Goal: Task Accomplishment & Management: Complete application form

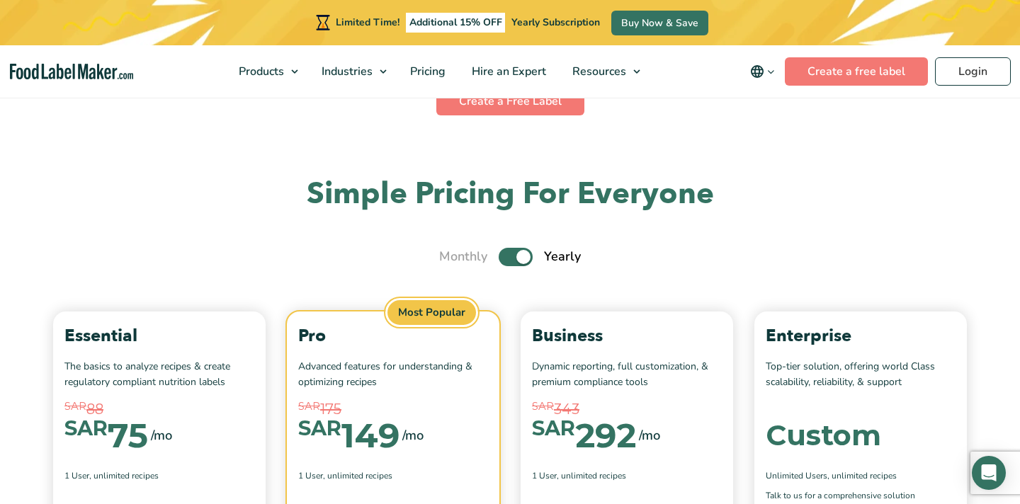
scroll to position [4833, 0]
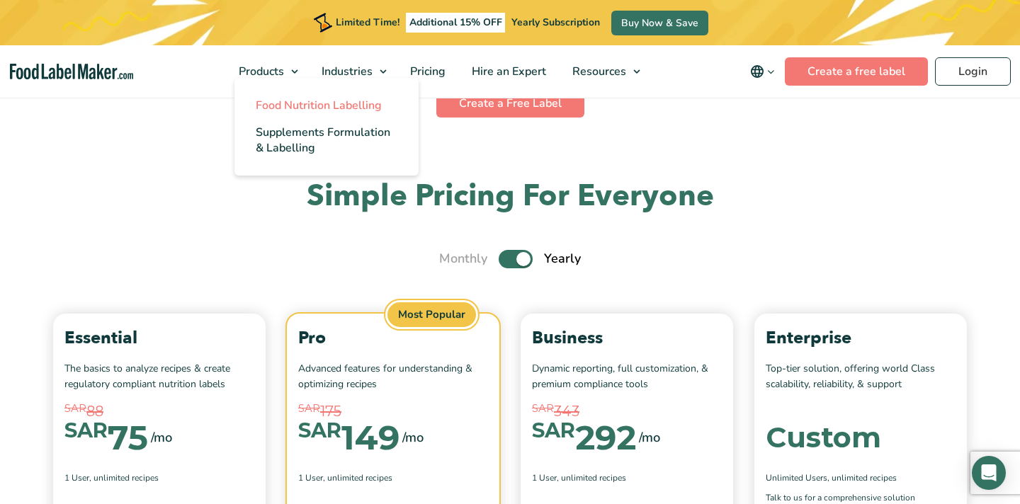
click at [275, 99] on span "Food Nutrition Labelling" at bounding box center [319, 106] width 126 height 16
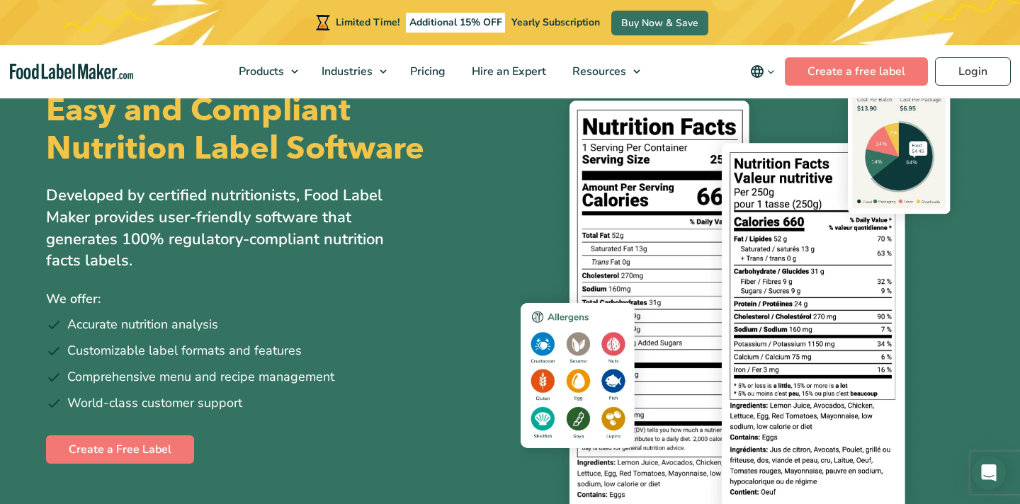
scroll to position [188, 0]
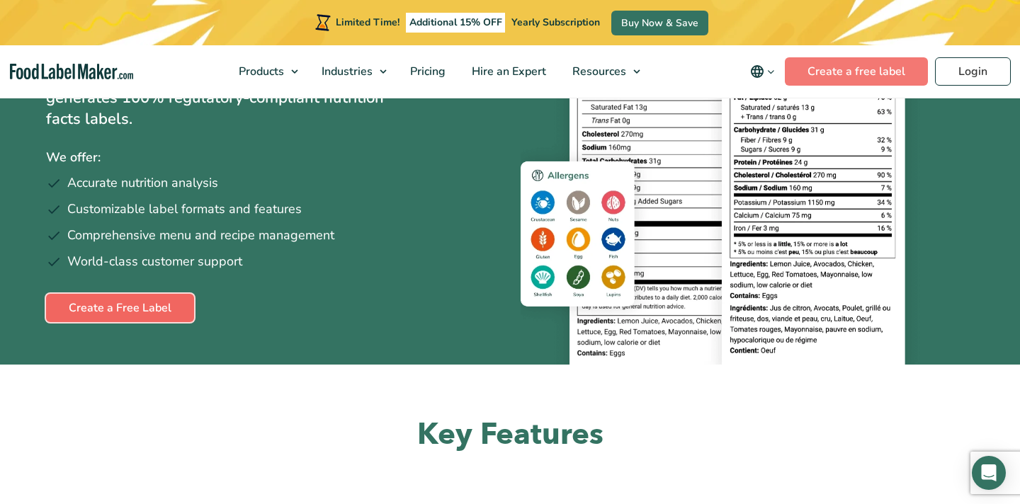
click at [115, 309] on link "Create a Free Label" at bounding box center [120, 308] width 148 height 28
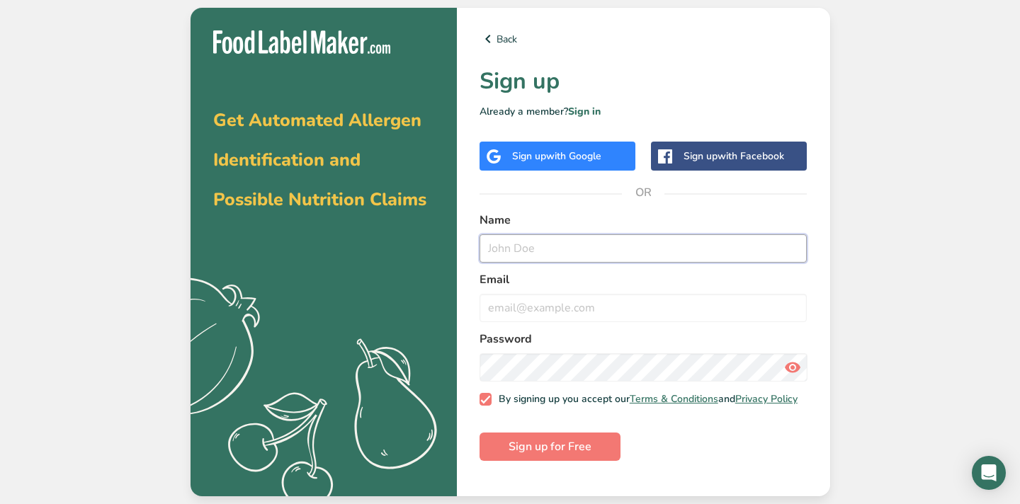
click at [549, 258] on input "text" at bounding box center [643, 248] width 328 height 28
click at [531, 88] on h1 "Sign up" at bounding box center [643, 81] width 328 height 34
click at [542, 244] on input "text" at bounding box center [643, 248] width 328 height 28
type input "sarah zaidan"
click at [518, 297] on input "email" at bounding box center [643, 308] width 328 height 28
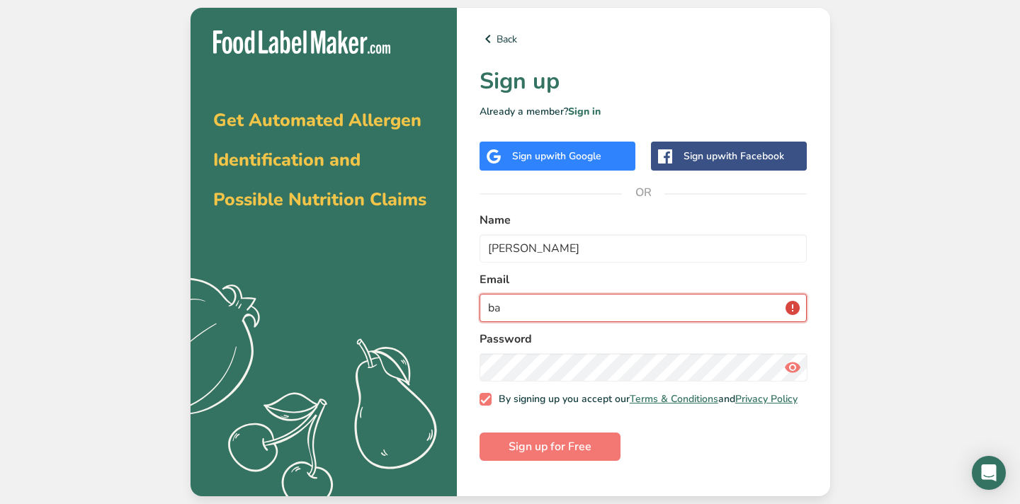
type input "b"
type input "s"
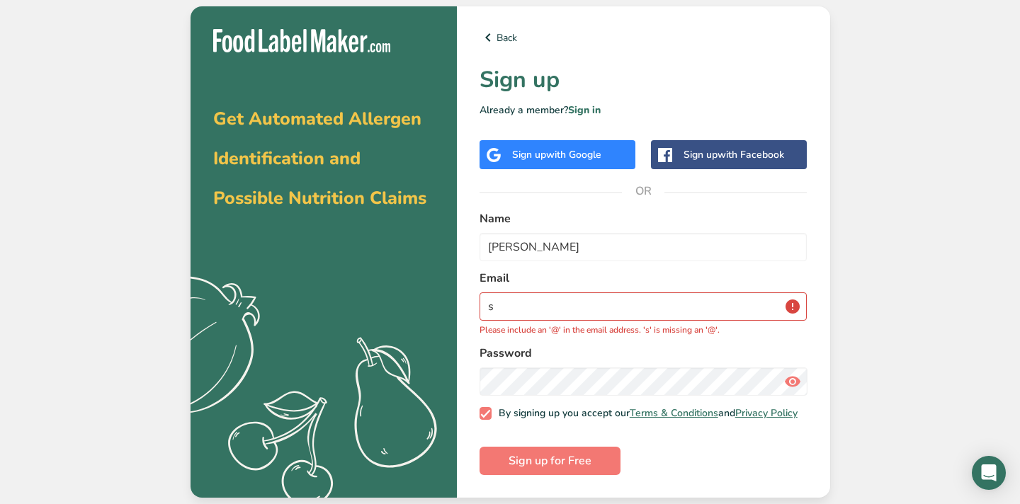
click at [560, 149] on span "with Google" at bounding box center [573, 154] width 55 height 13
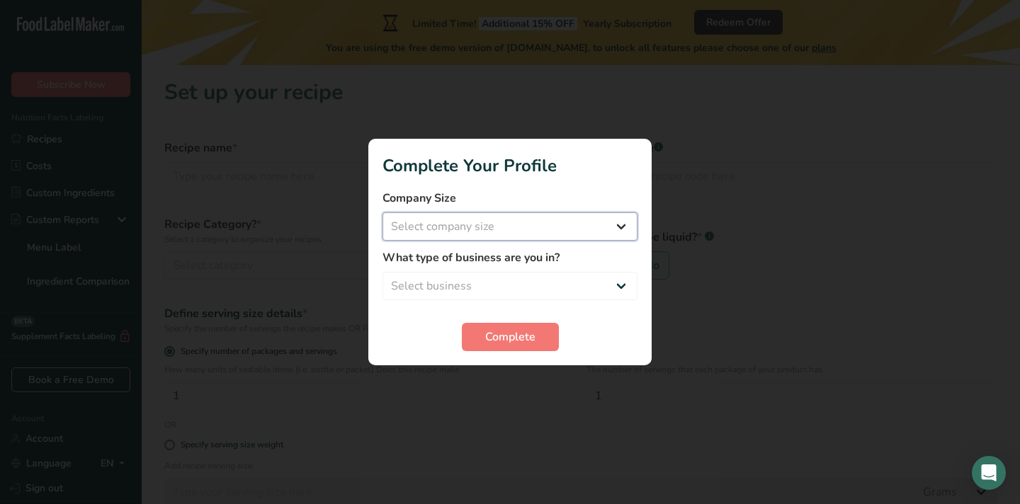
click at [580, 223] on select "Select company size Fewer than 10 Employees 10 to 50 Employees 51 to 500 Employ…" at bounding box center [509, 226] width 255 height 28
select select "1"
click at [576, 285] on select "Select business Packaged Food Manufacturer Restaurant & Cafe Bakery Meal Plans …" at bounding box center [509, 286] width 255 height 28
select select "1"
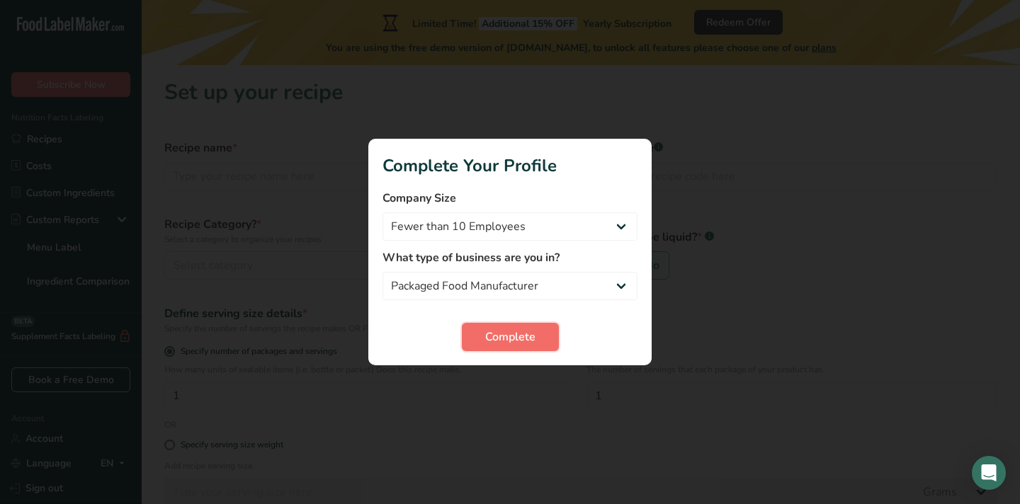
click at [535, 339] on button "Complete" at bounding box center [510, 337] width 97 height 28
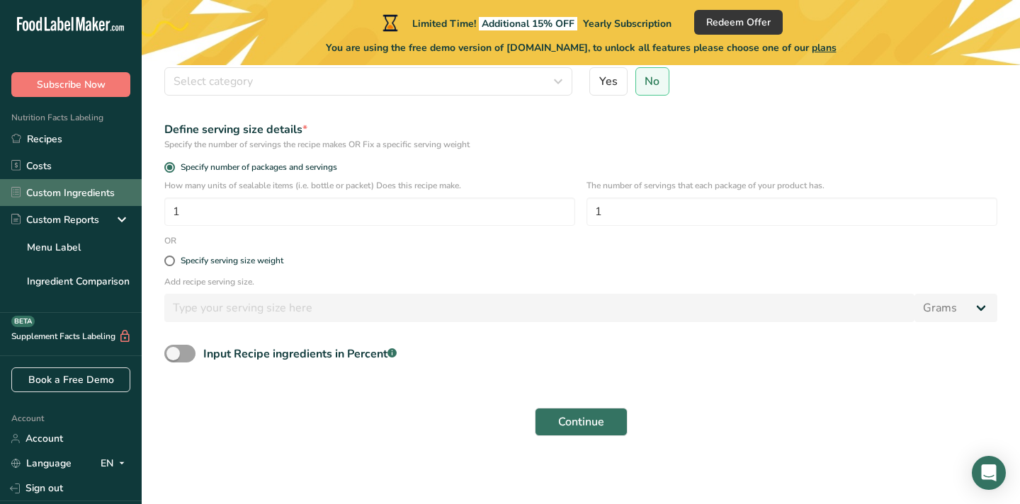
click at [87, 186] on link "Custom Ingredients" at bounding box center [71, 192] width 142 height 27
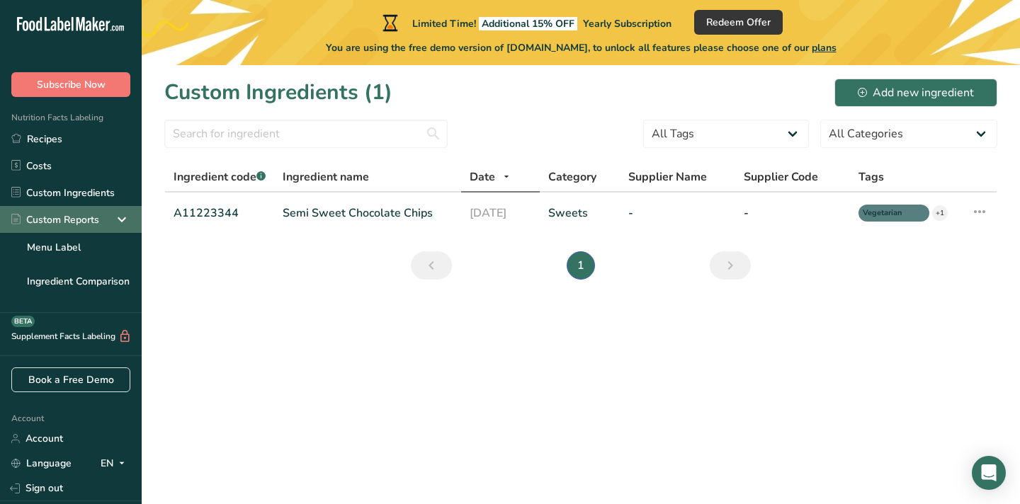
click at [87, 209] on div "Custom Reports" at bounding box center [71, 219] width 142 height 27
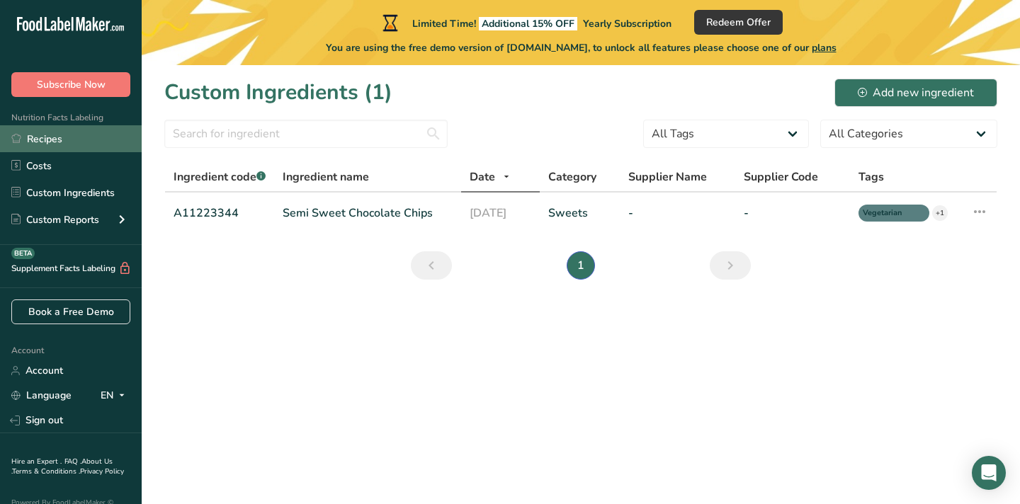
click at [57, 135] on link "Recipes" at bounding box center [71, 138] width 142 height 27
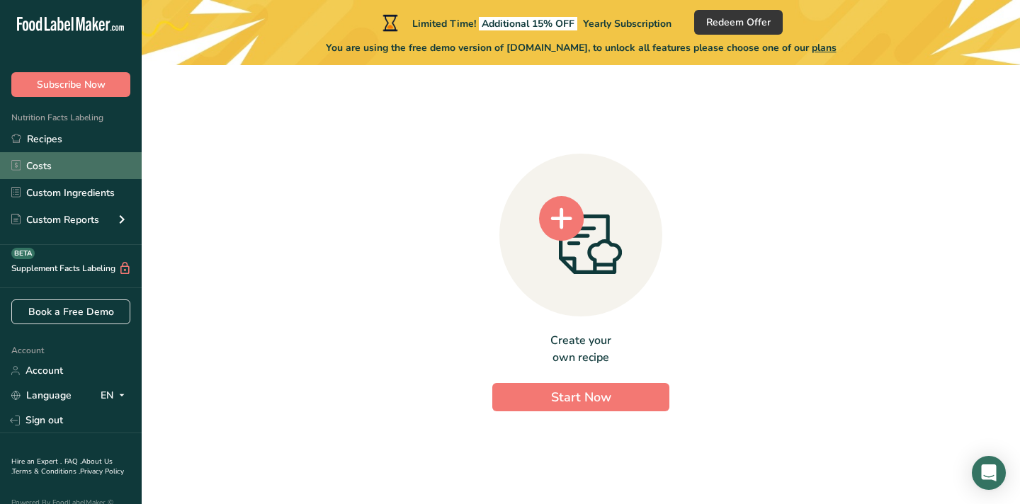
click at [62, 168] on link "Costs" at bounding box center [71, 165] width 142 height 27
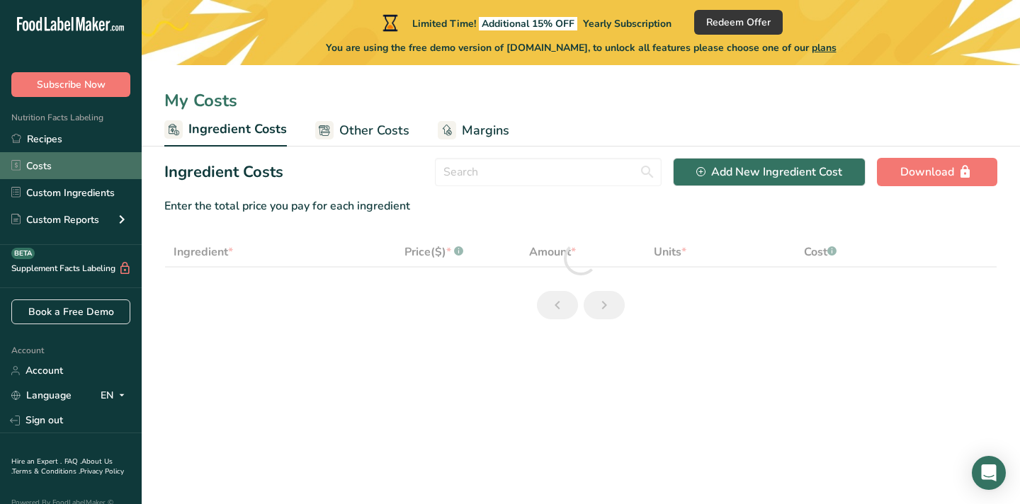
select select "1"
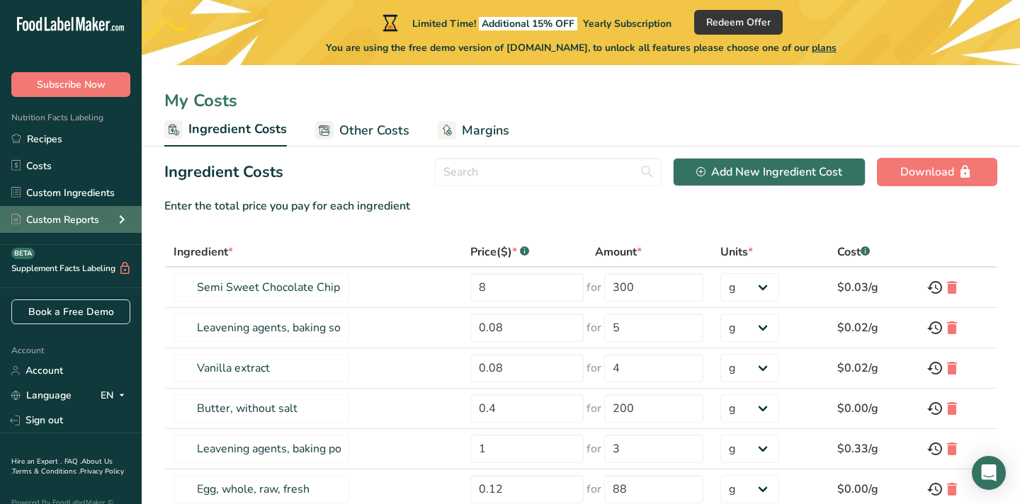
click at [105, 217] on div "Custom Reports" at bounding box center [71, 219] width 142 height 27
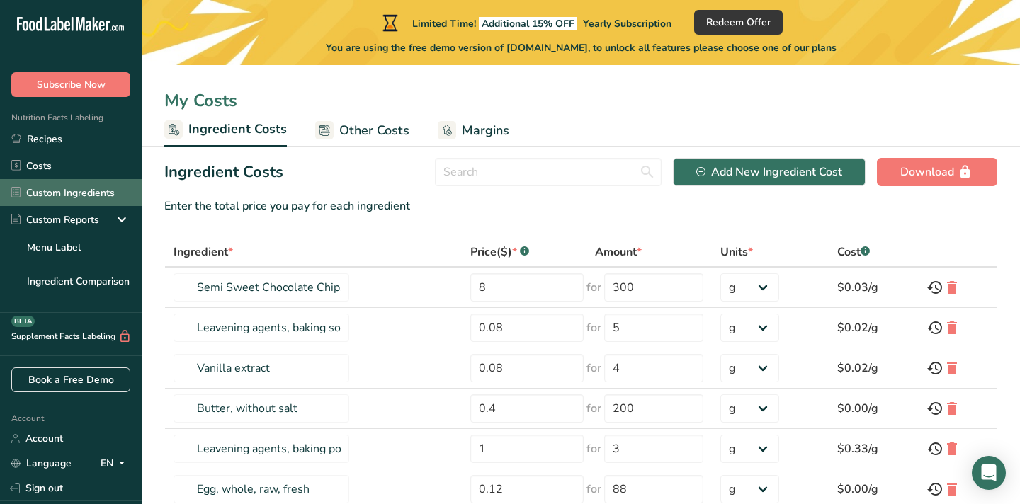
click at [92, 197] on link "Custom Ingredients" at bounding box center [71, 192] width 142 height 27
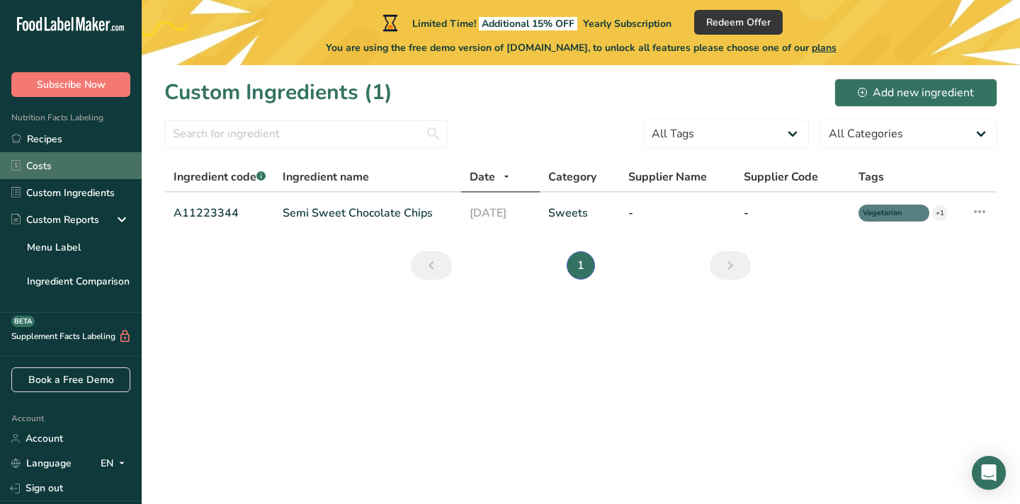
click at [69, 175] on link "Costs" at bounding box center [71, 165] width 142 height 27
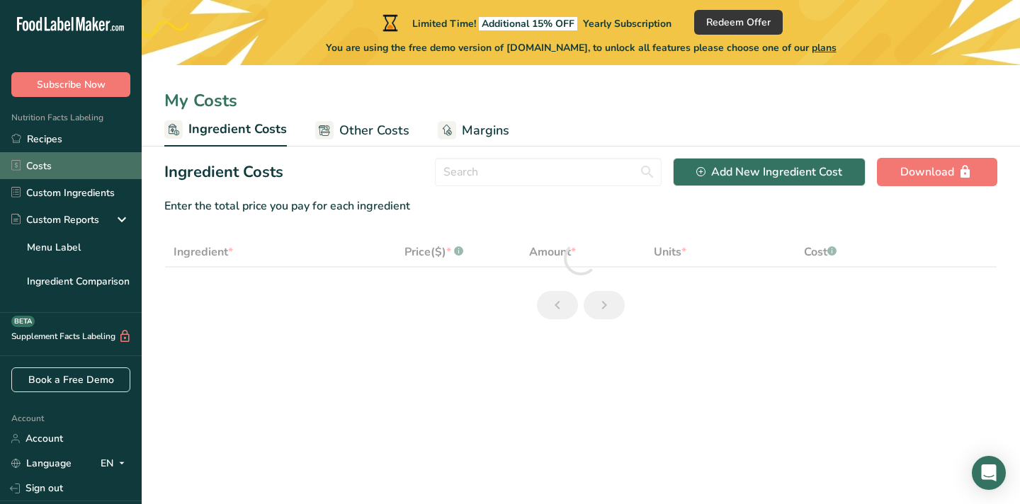
select select "1"
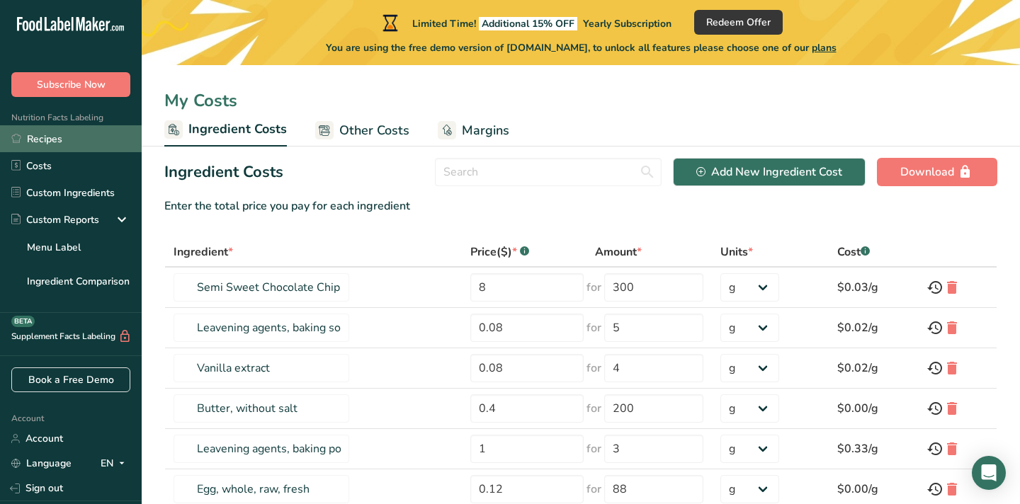
click at [71, 137] on link "Recipes" at bounding box center [71, 138] width 142 height 27
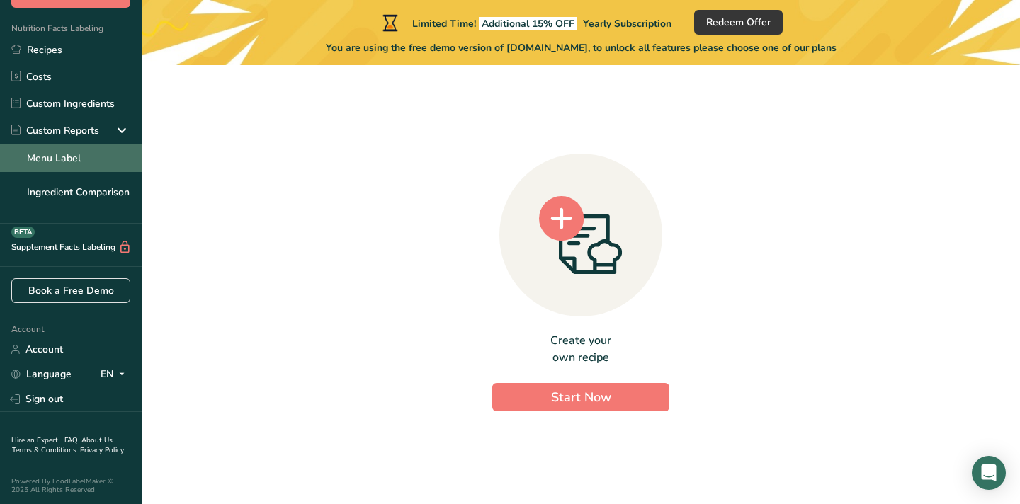
scroll to position [91, 0]
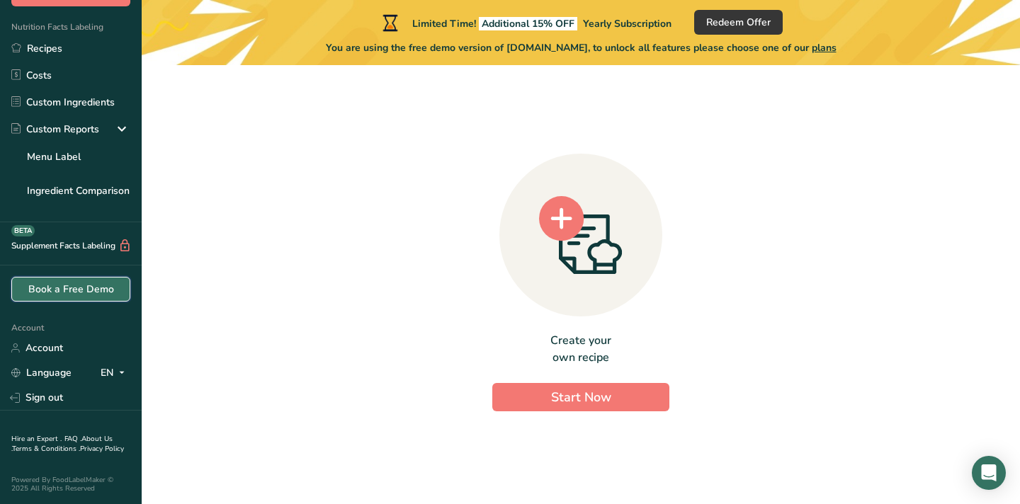
click at [69, 295] on link "Book a Free Demo" at bounding box center [70, 289] width 119 height 25
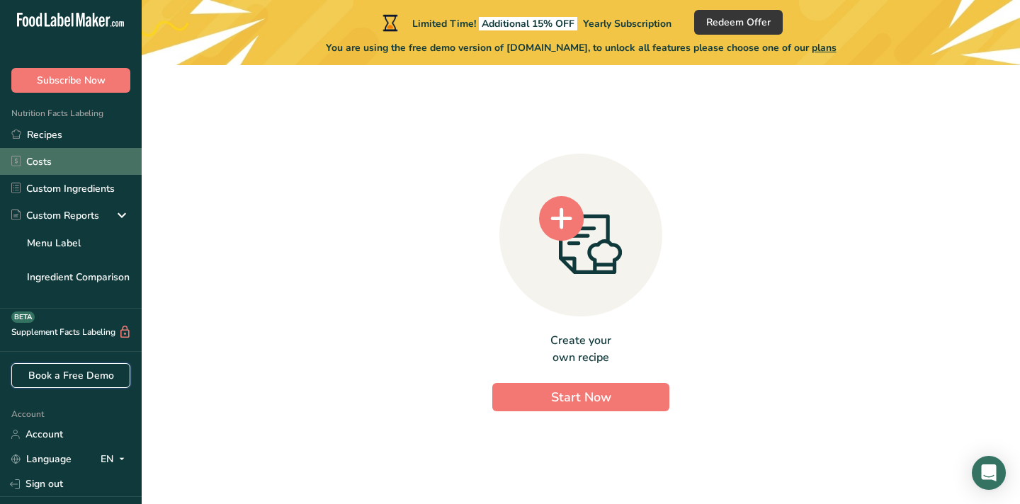
scroll to position [0, 0]
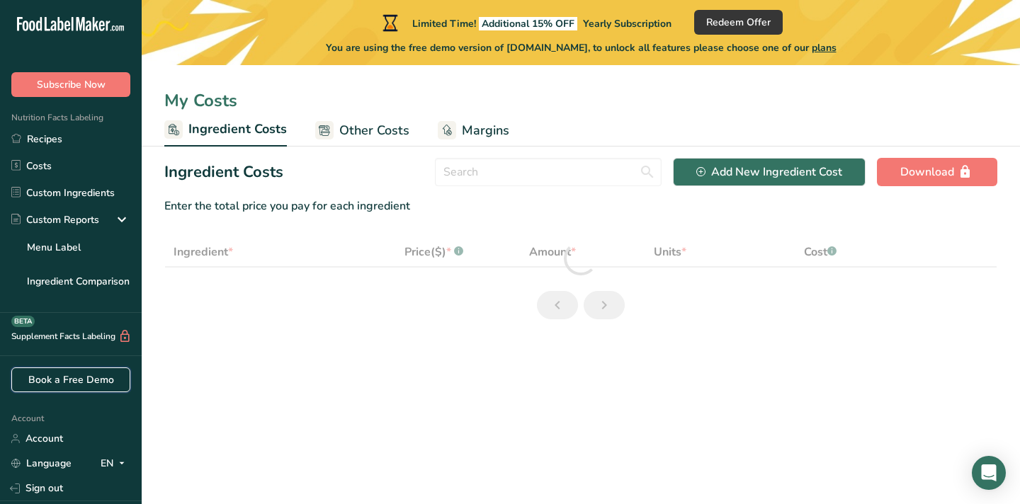
select select "1"
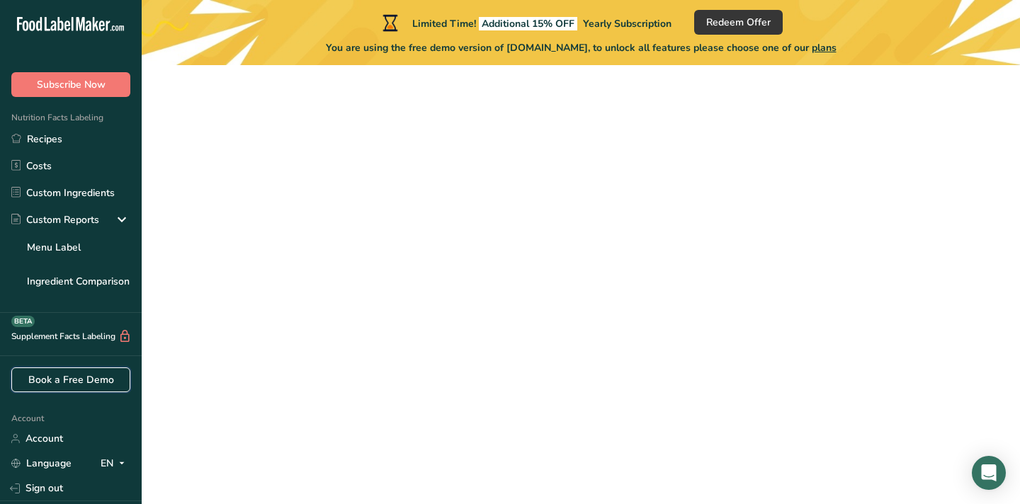
scroll to position [184, 0]
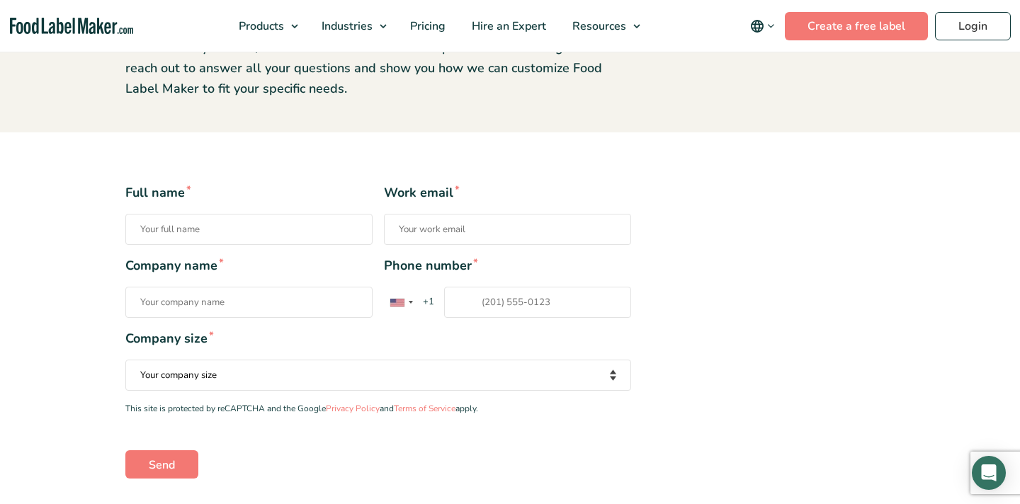
scroll to position [204, 0]
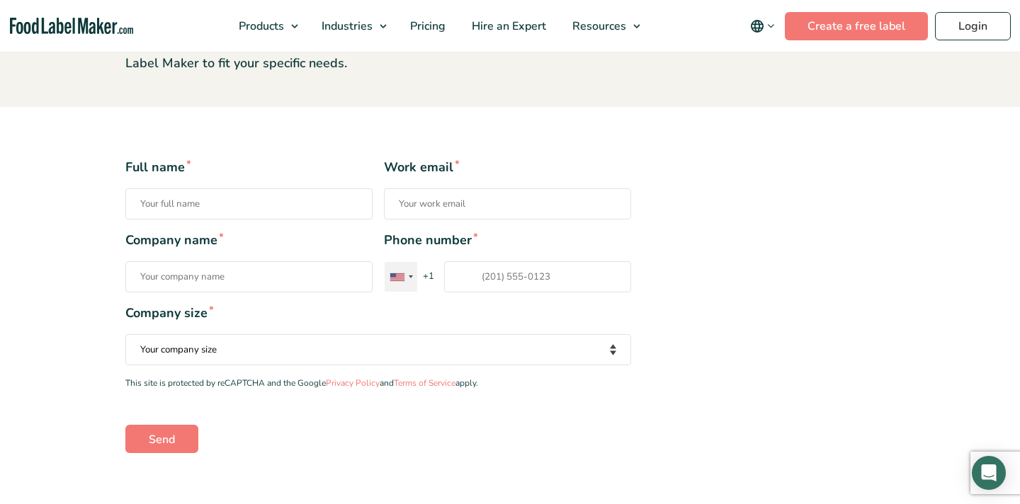
click at [399, 280] on div "Contact form" at bounding box center [397, 277] width 14 height 8
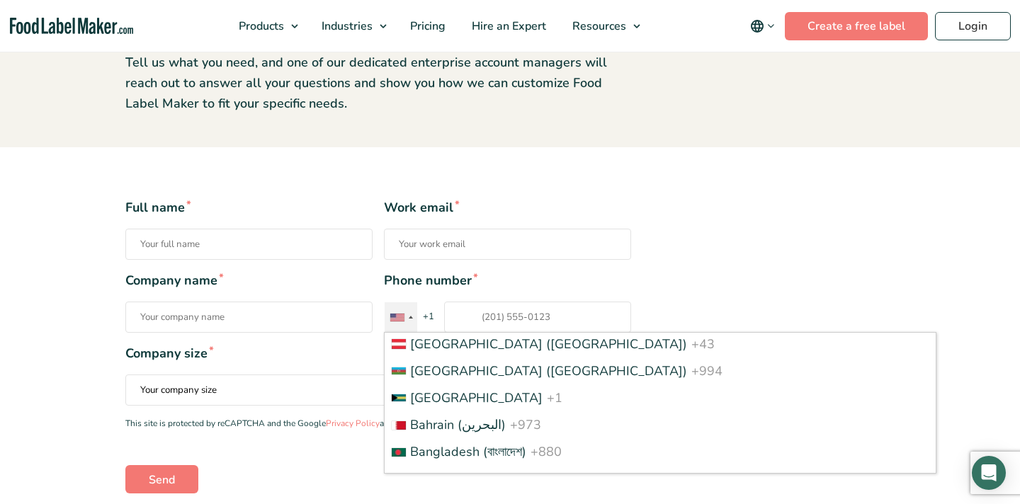
scroll to position [0, 0]
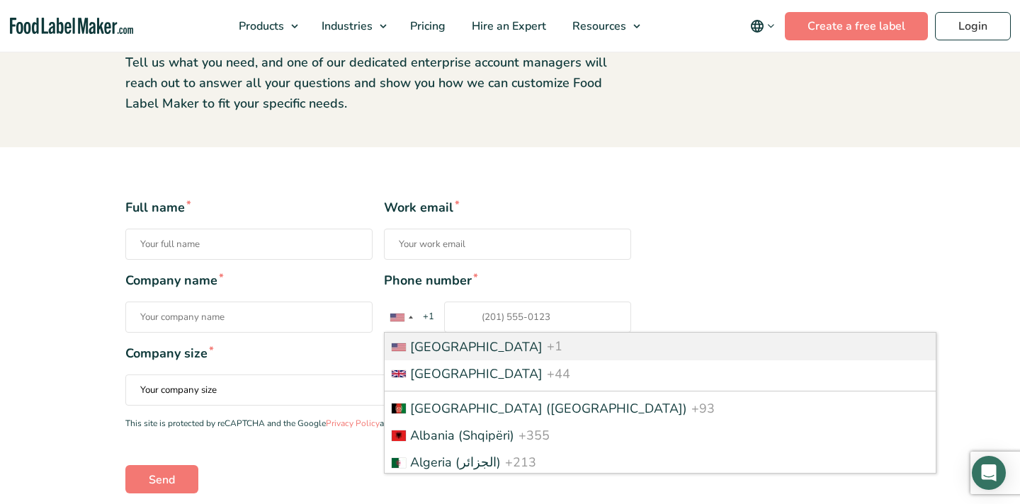
click at [570, 145] on section "Book a Demo See what Food Label Maker can do for you Tell us what you need, and…" at bounding box center [510, 18] width 1020 height 258
